Goal: Task Accomplishment & Management: Use online tool/utility

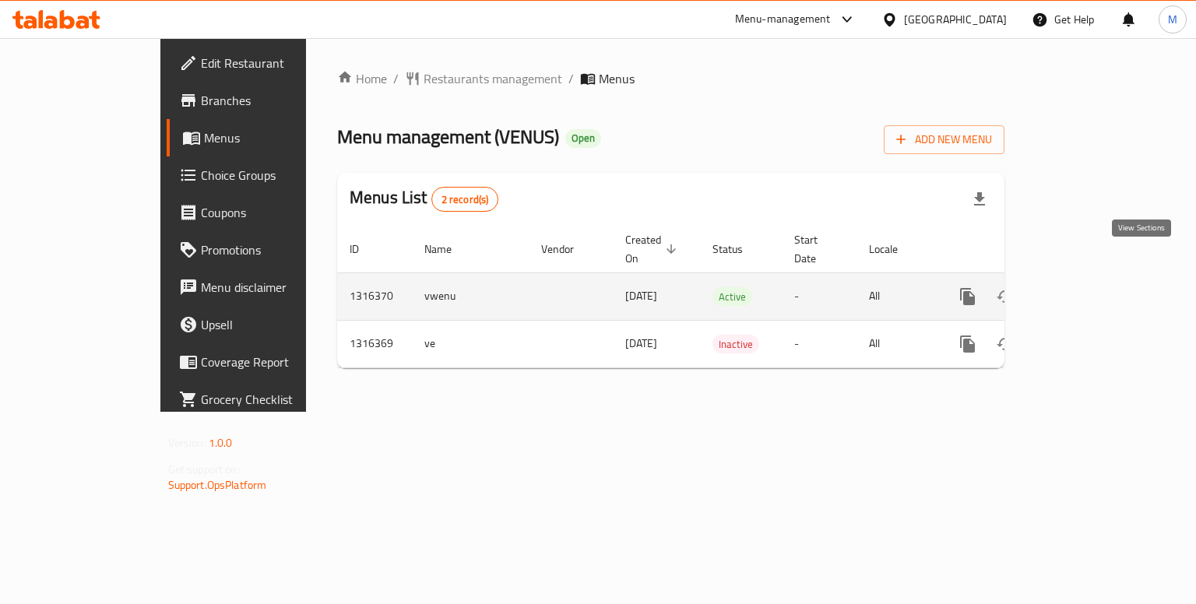
click at [1099, 278] on link "enhanced table" at bounding box center [1079, 296] width 37 height 37
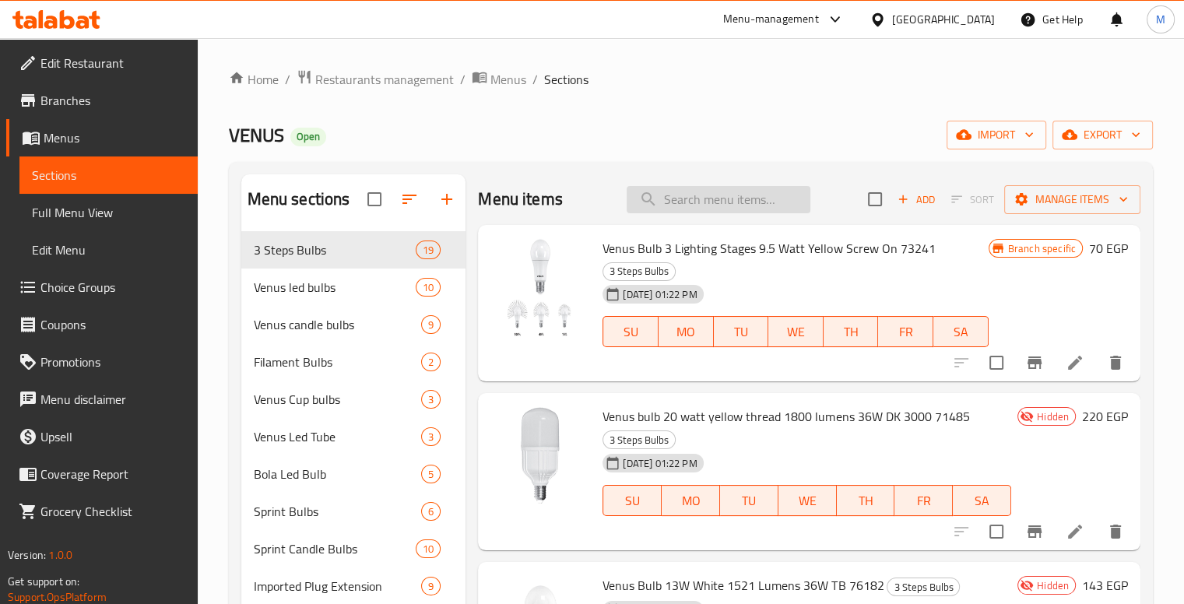
click at [658, 186] on input "search" at bounding box center [719, 199] width 184 height 27
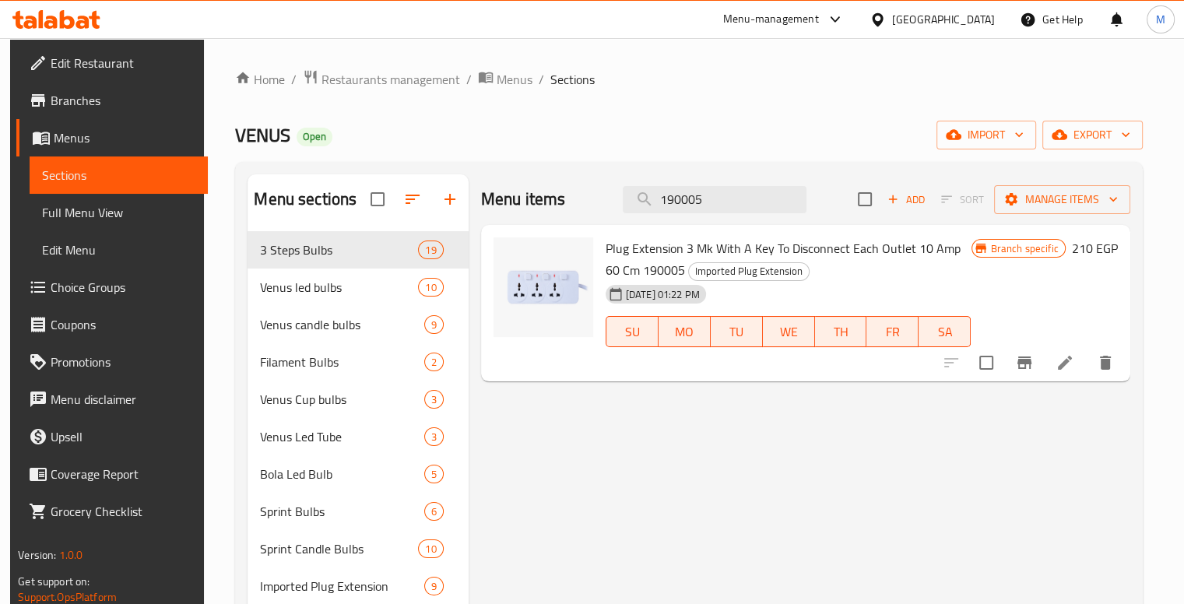
click at [614, 237] on span "Plug Extension 3 Mk With A Key To Disconnect Each Outlet 10 Amp 60 Cm 190005" at bounding box center [783, 259] width 355 height 45
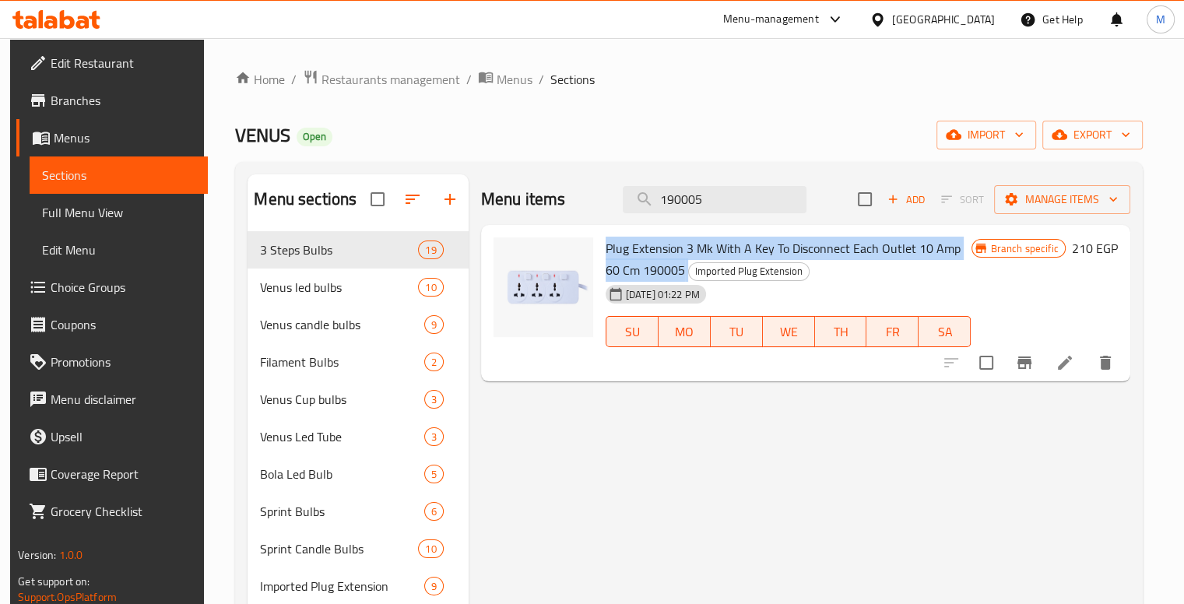
click at [614, 237] on span "Plug Extension 3 Mk With A Key To Disconnect Each Outlet 10 Amp 60 Cm 190005" at bounding box center [783, 259] width 355 height 45
copy h6 "Plug Extension 3 Mk With A Key To Disconnect Each Outlet 10 Amp 60 Cm 190005"
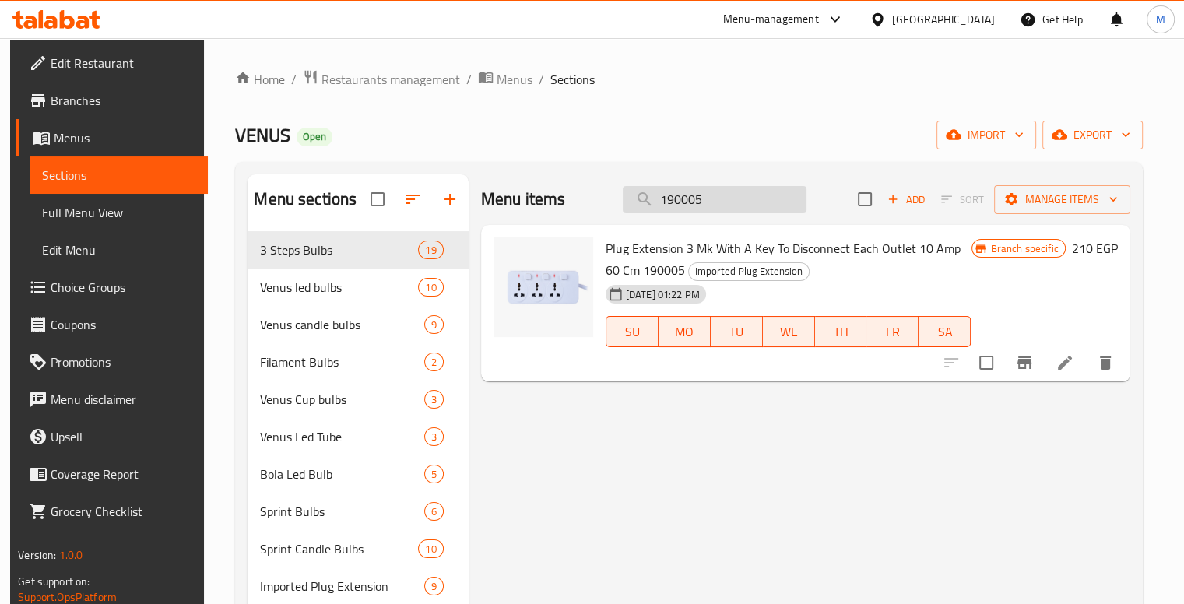
click at [724, 186] on input "190005" at bounding box center [715, 199] width 184 height 27
paste input "٧٦٣١٠"
click at [724, 186] on input "٧٦٣١٠" at bounding box center [715, 199] width 184 height 27
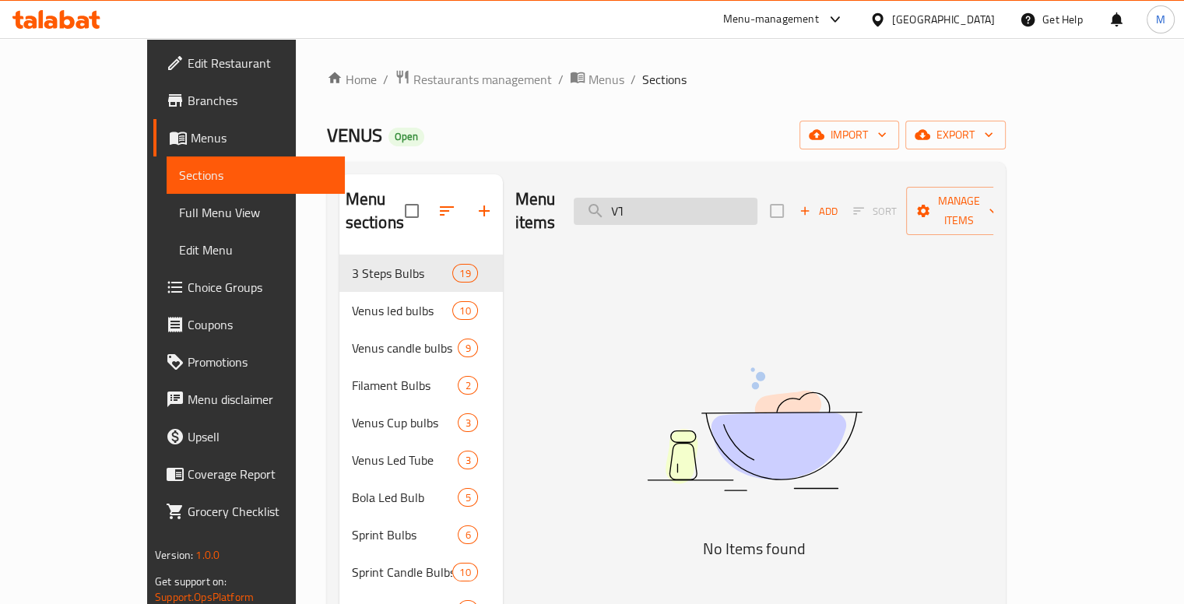
type input "٧"
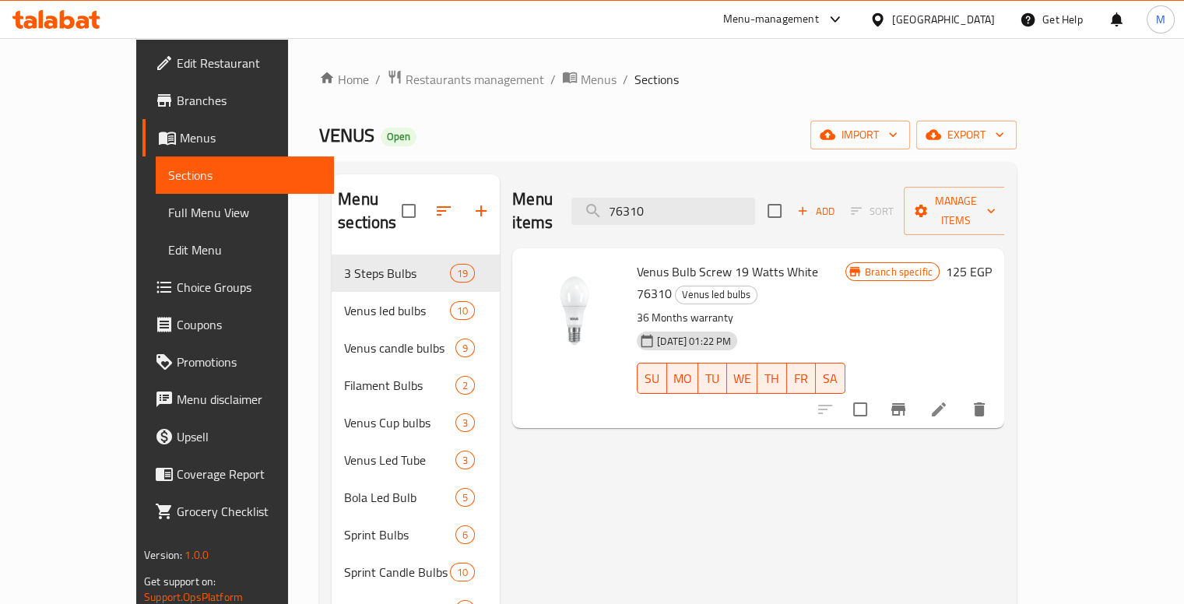
click at [684, 260] on span "Venus Bulb Screw 19 Watts White 76310" at bounding box center [727, 282] width 181 height 45
copy h6 "Venus Bulb Screw 19 Watts White 76310"
click at [684, 260] on span "Venus Bulb Screw 19 Watts White 76310" at bounding box center [727, 282] width 181 height 45
click at [723, 198] on input "76310" at bounding box center [664, 211] width 184 height 27
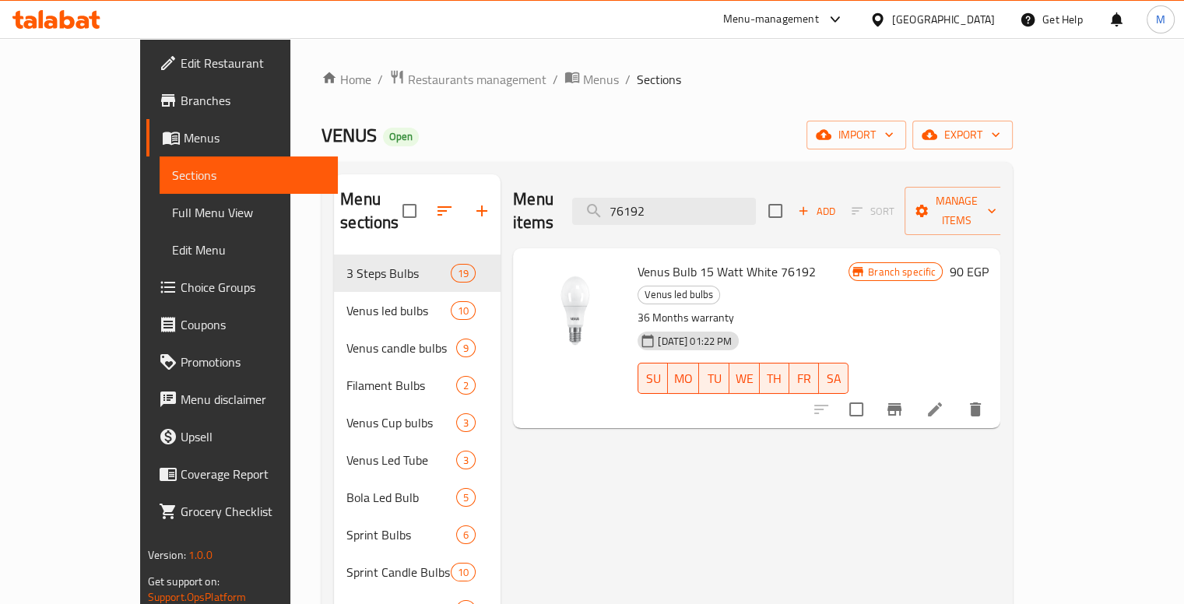
type input "76192"
click at [649, 260] on span "Venus Bulb 15 Watt White 76192" at bounding box center [727, 271] width 178 height 23
copy h6 "Venus Bulb 15 Watt White 76192"
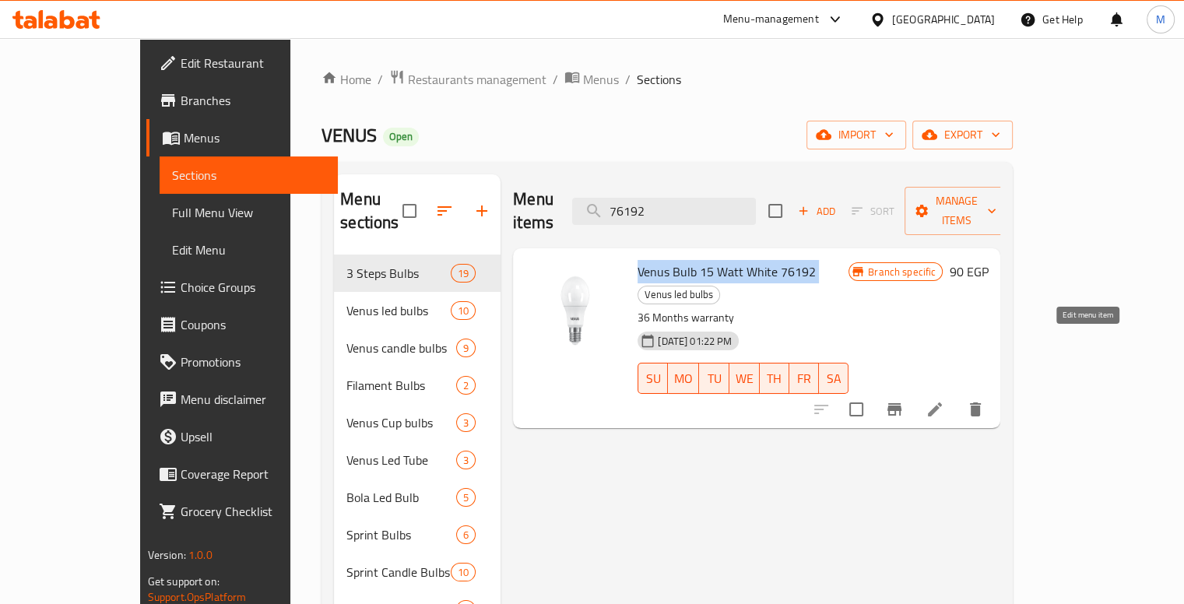
click at [945, 400] on icon at bounding box center [935, 409] width 19 height 19
